Goal: Task Accomplishment & Management: Manage account settings

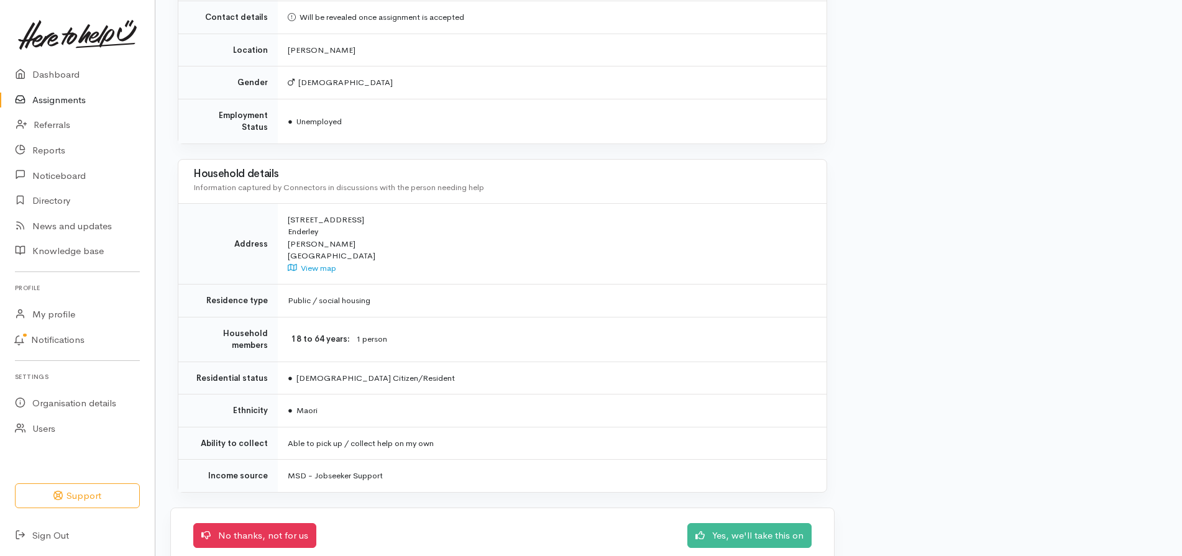
scroll to position [623, 0]
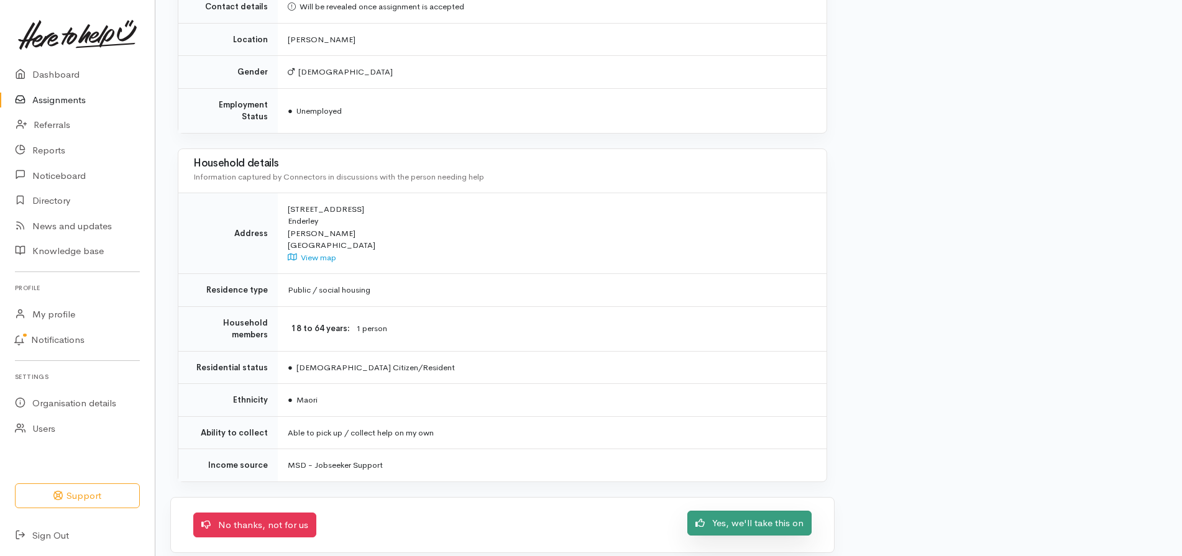
click at [749, 512] on link "Yes, we'll take this on" at bounding box center [749, 523] width 124 height 25
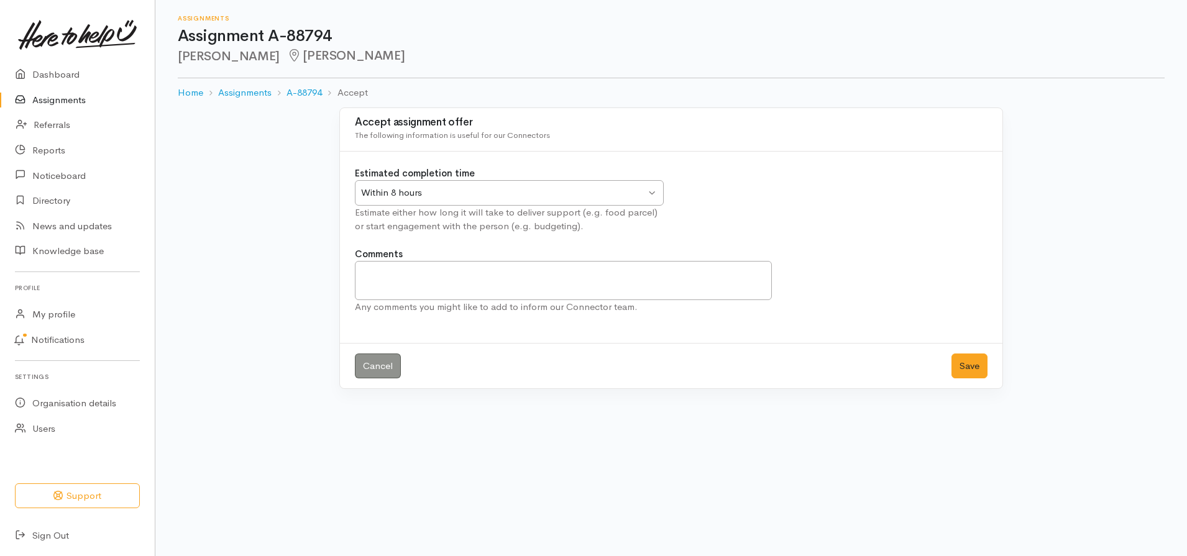
click at [657, 185] on div "Within 8 hours Within 8 hours" at bounding box center [509, 192] width 309 height 25
click at [556, 275] on textarea "Comments" at bounding box center [563, 280] width 417 height 39
type textarea "Delivery [DATE] between 1.30 and 3pm"
click at [968, 368] on button "Save" at bounding box center [970, 366] width 36 height 25
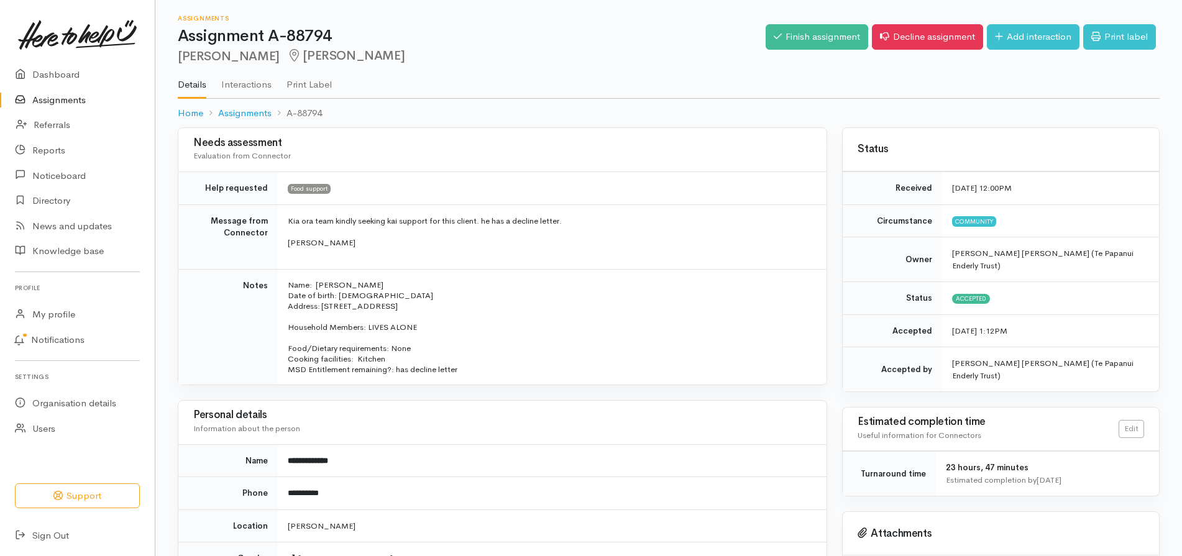
drag, startPoint x: 1181, startPoint y: 211, endPoint x: 1185, endPoint y: 270, distance: 59.1
click at [1181, 270] on html "Support Your 'Here to help u' liaison Your contact within the 'Here to help u' …" at bounding box center [591, 278] width 1182 height 556
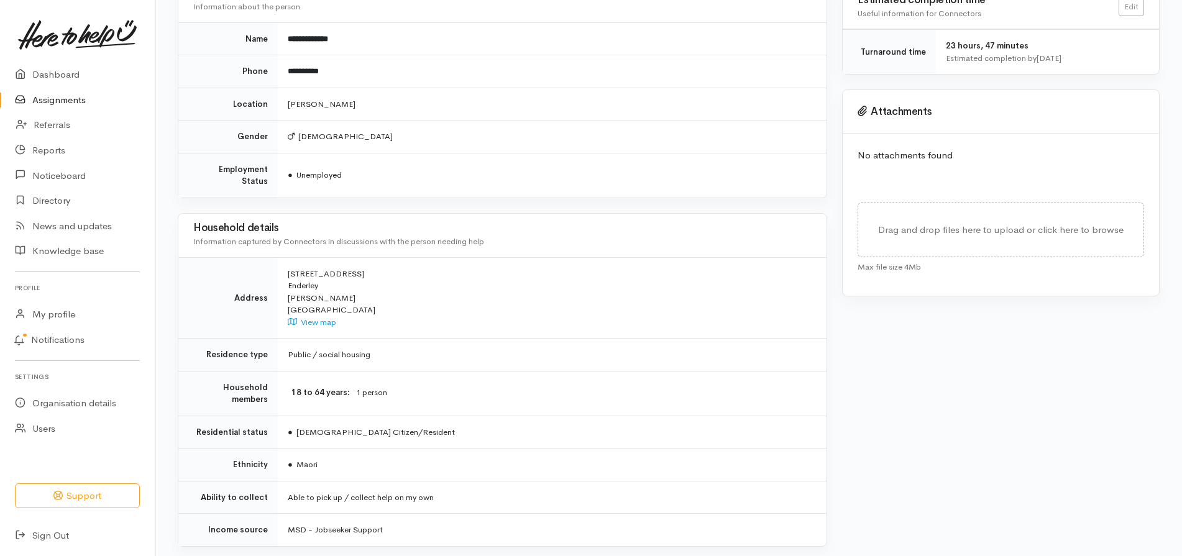
scroll to position [526, 0]
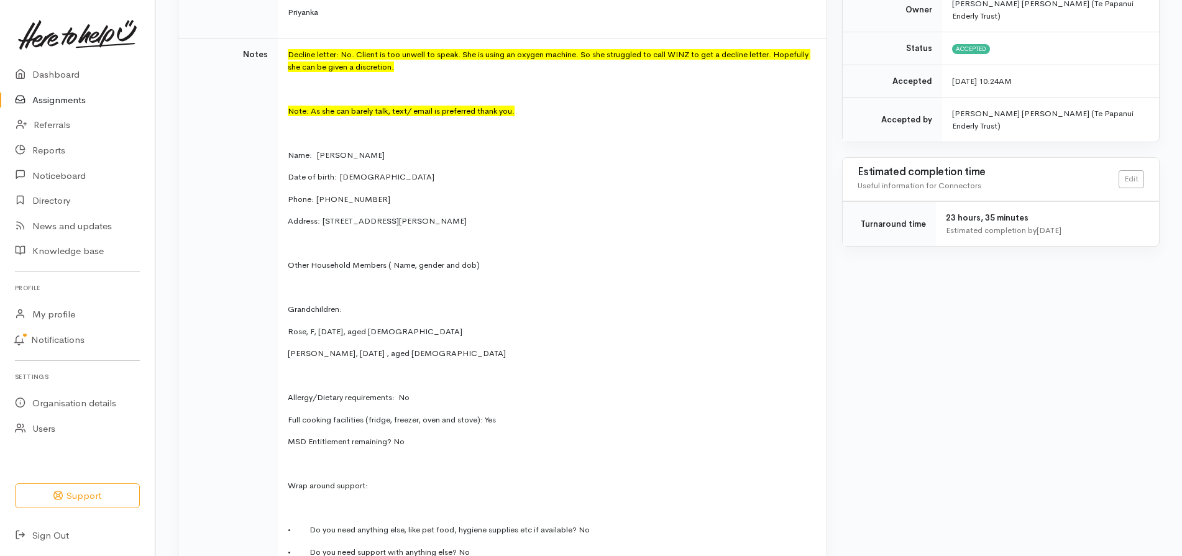
scroll to position [477, 0]
